Goal: Transaction & Acquisition: Purchase product/service

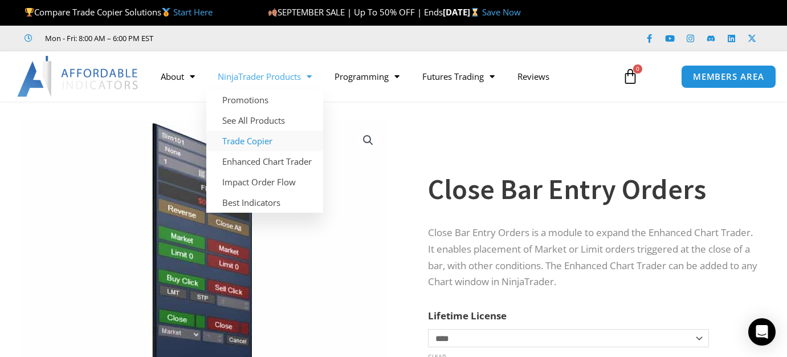
click at [260, 140] on link "Trade Copier" at bounding box center [264, 140] width 117 height 21
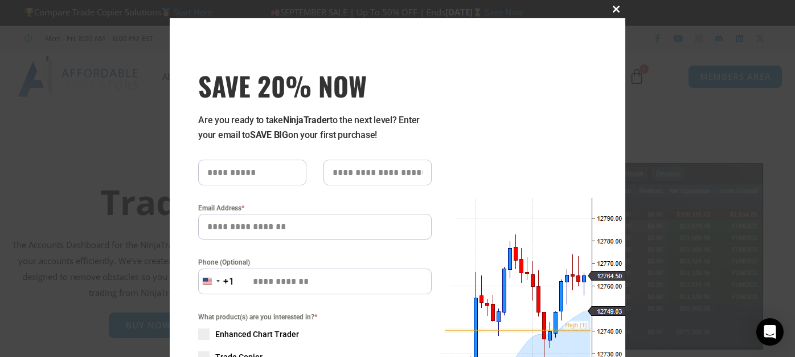
click at [608, 10] on span "SAVE 20% NOW popup" at bounding box center [616, 9] width 18 height 7
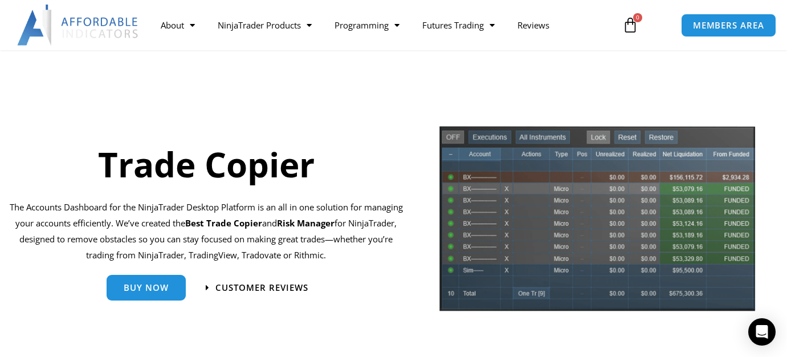
scroll to position [57, 0]
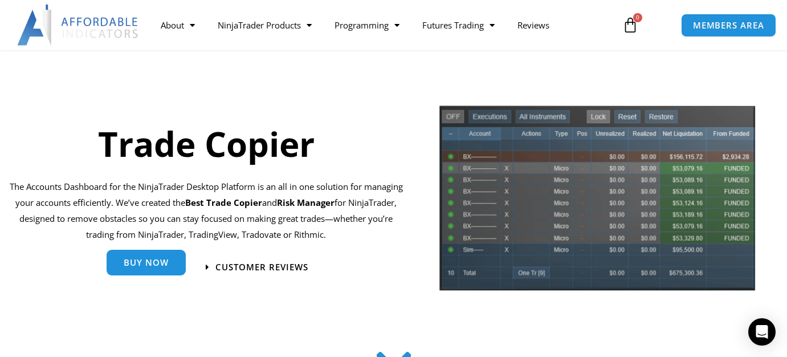
click at [140, 268] on span "Buy Now" at bounding box center [146, 264] width 45 height 9
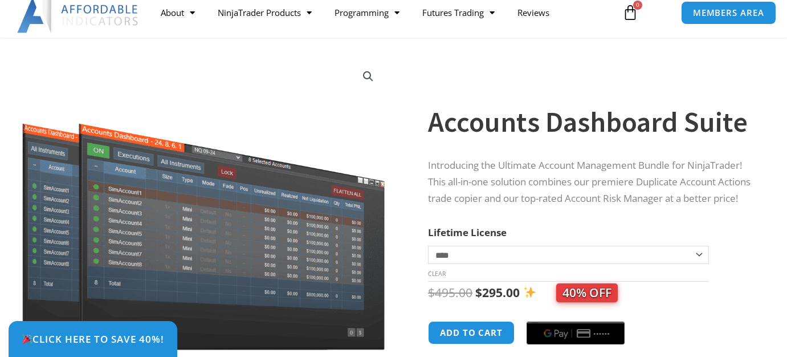
scroll to position [171, 0]
